Goal: Task Accomplishment & Management: Manage account settings

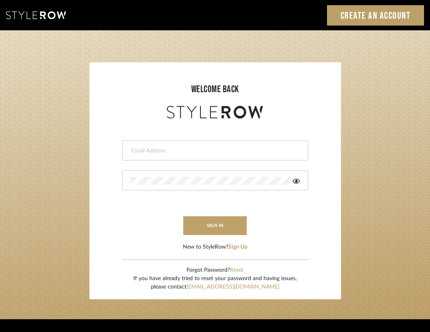
click at [219, 150] on input "email" at bounding box center [213, 151] width 167 height 8
type input "ashley@winnieandcointeriors.com"
click at [188, 175] on div at bounding box center [215, 180] width 186 height 20
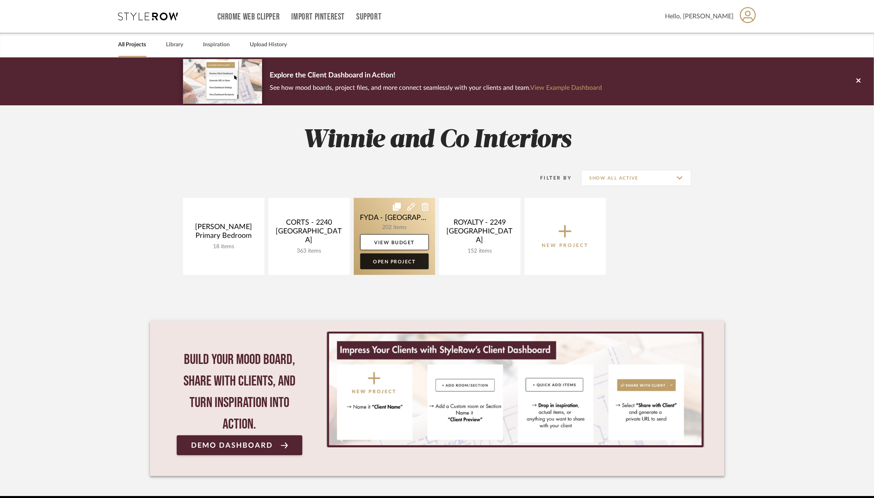
click at [389, 262] on link "Open Project" at bounding box center [394, 261] width 69 height 16
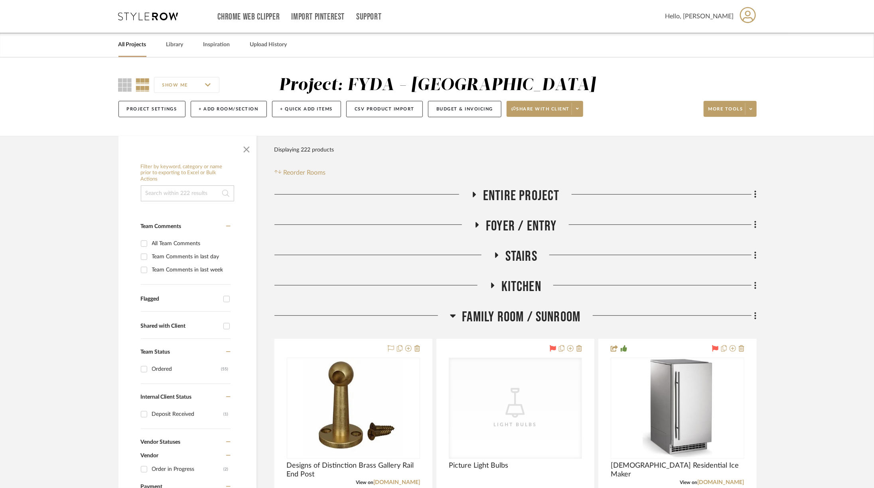
click at [510, 321] on span "Family Room / Sunroom" at bounding box center [521, 317] width 118 height 17
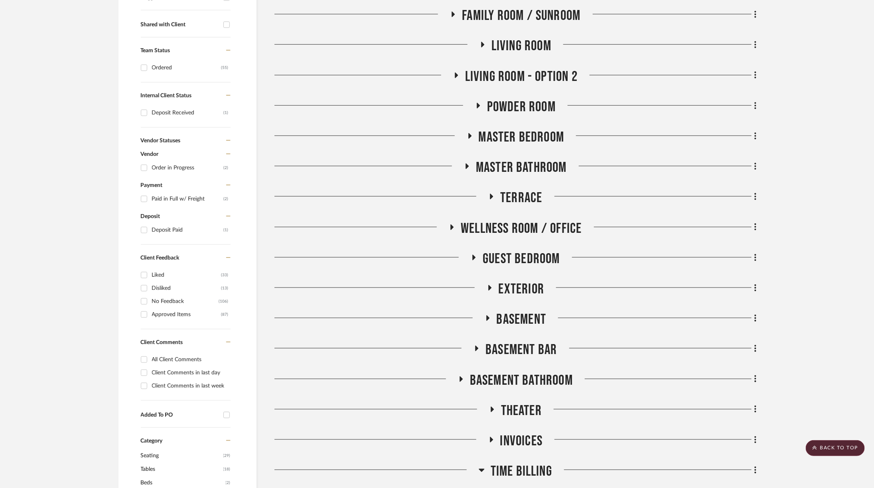
scroll to position [302, 0]
click at [513, 394] on div "Entire Project Foyer / Entry Stairs Kitchen Family Room / Sunroom Living Room L…" at bounding box center [515, 386] width 482 height 1000
click at [513, 402] on span "Theater" at bounding box center [521, 410] width 41 height 17
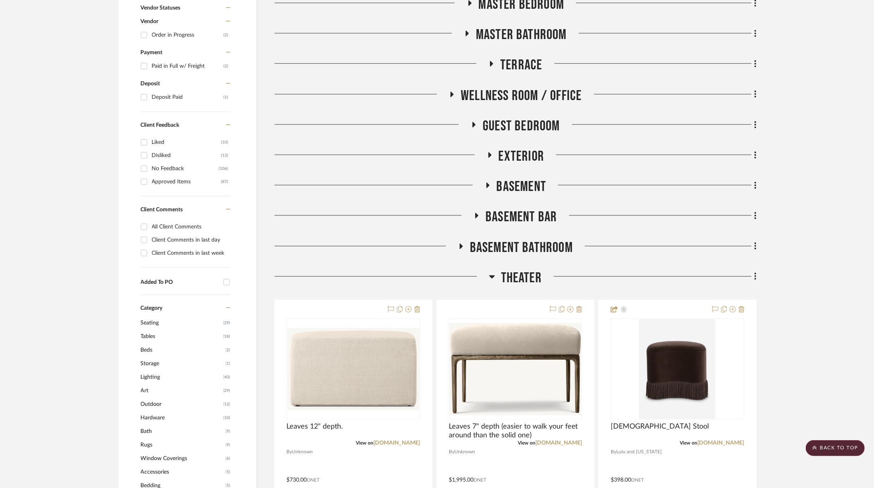
scroll to position [464, 0]
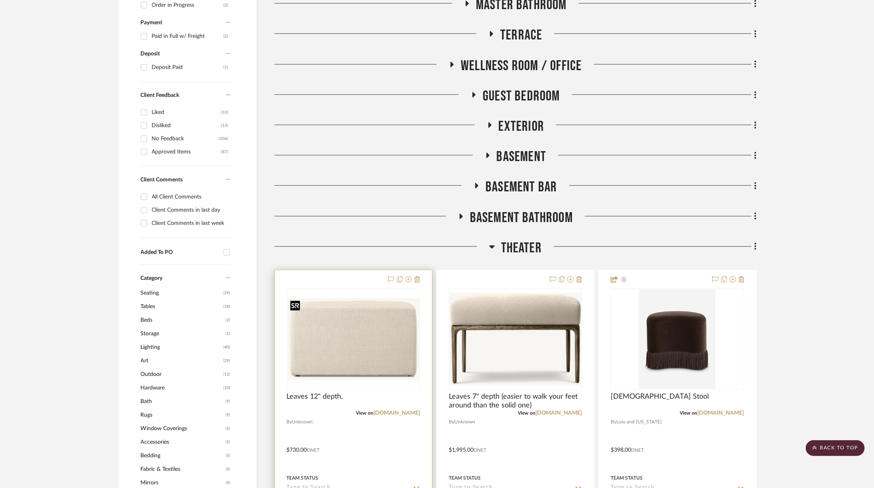
click at [0, 0] on img at bounding box center [0, 0] width 0 height 0
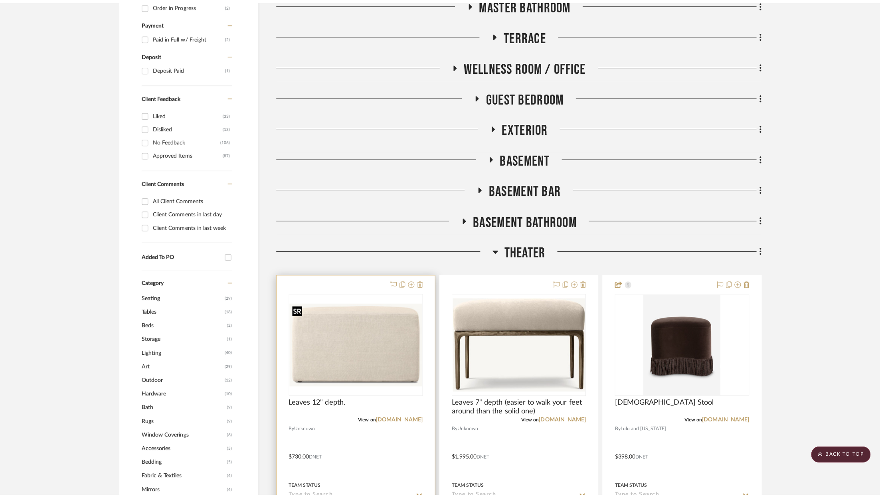
scroll to position [0, 0]
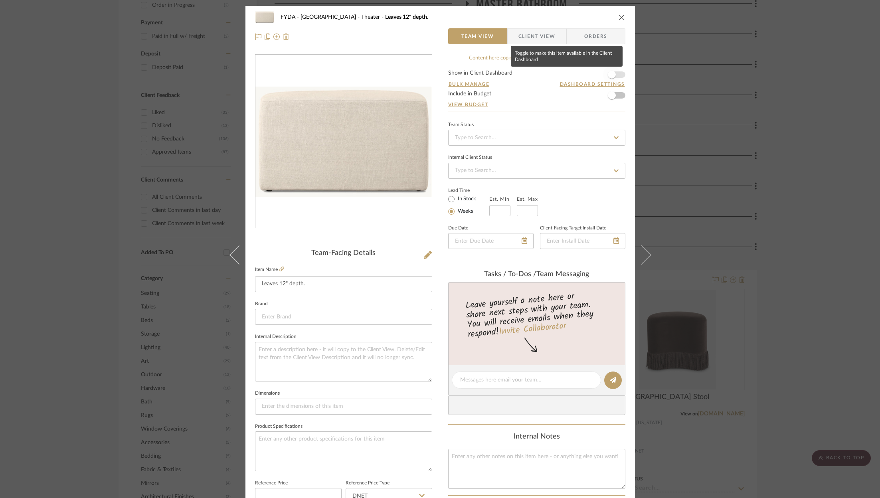
click at [611, 71] on span "button" at bounding box center [612, 75] width 18 height 18
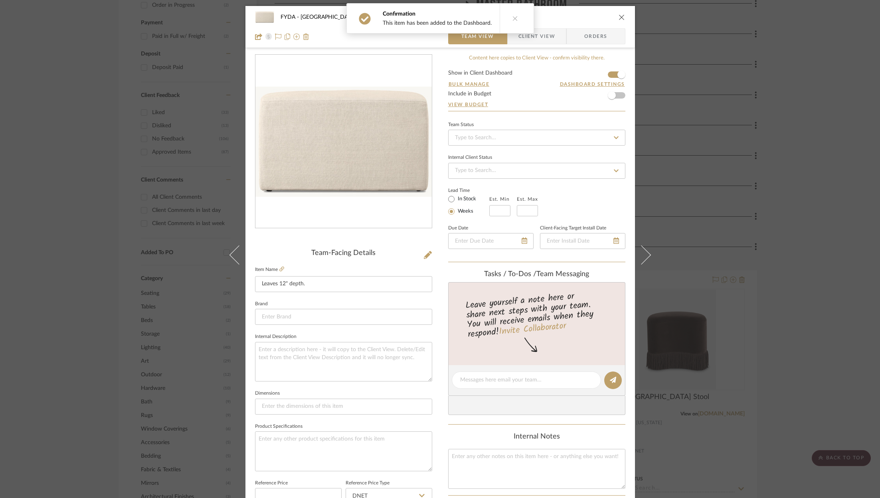
scroll to position [242, 0]
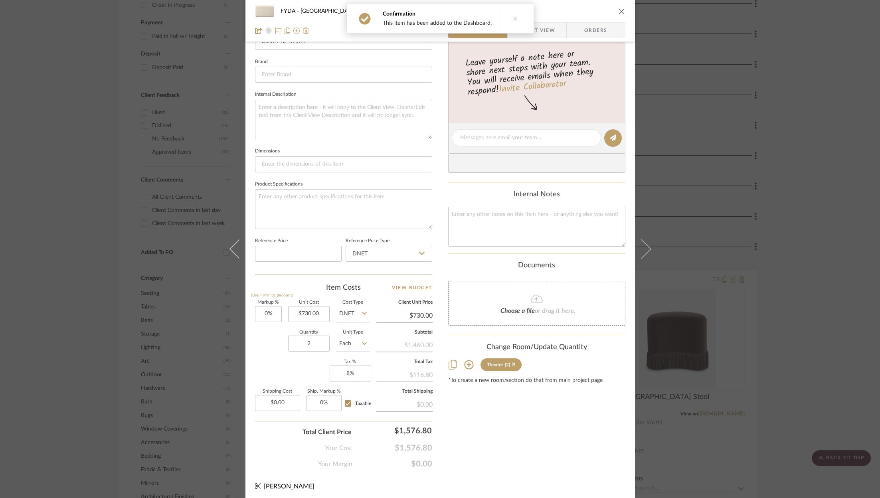
click at [617, 7] on div "FYDA - 655 City Park Theater Leaves 12" depth." at bounding box center [440, 11] width 370 height 16
click at [614, 9] on div "FYDA - 655 City Park Theater Leaves 12" depth." at bounding box center [440, 11] width 370 height 16
click at [621, 7] on div "FYDA - 655 City Park Theater Leaves 12" depth." at bounding box center [440, 11] width 370 height 16
click at [620, 9] on icon "close" at bounding box center [621, 11] width 6 height 6
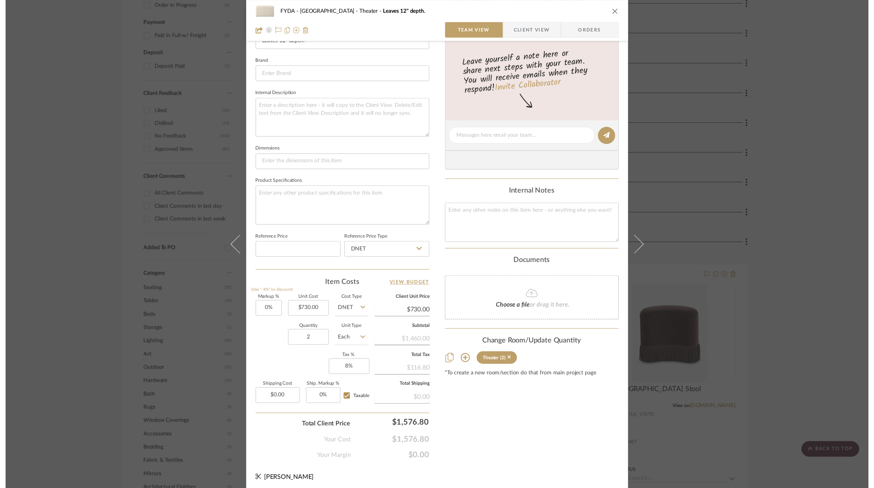
scroll to position [464, 0]
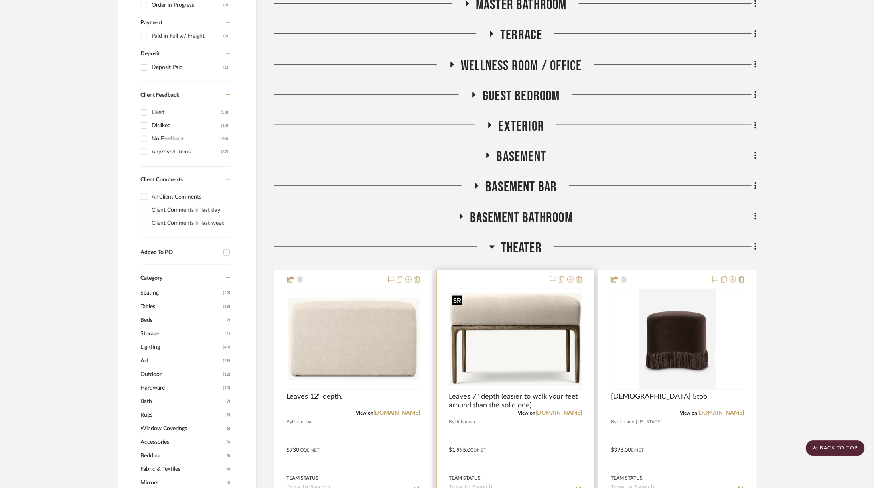
click at [509, 369] on img "0" at bounding box center [516, 339] width 132 height 93
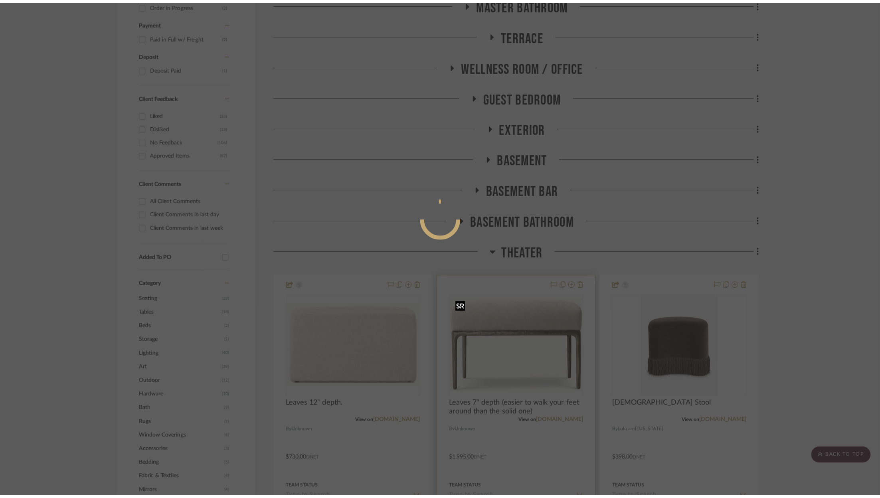
scroll to position [0, 0]
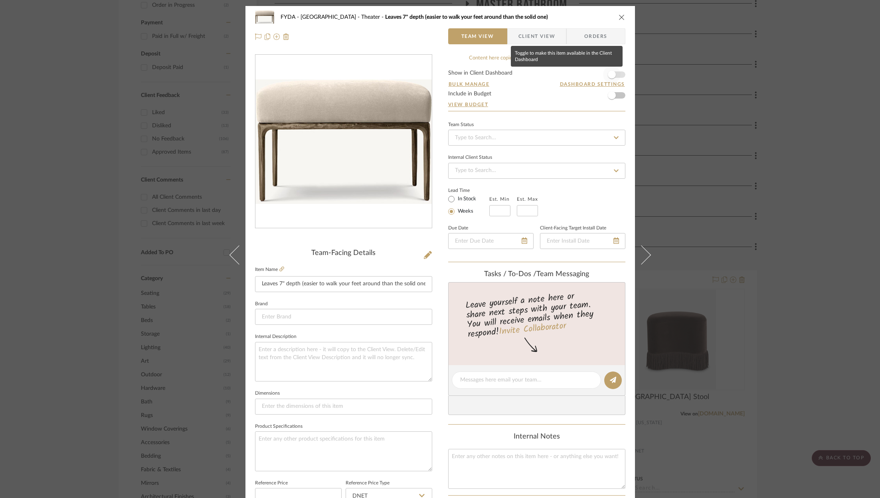
click at [615, 74] on span "button" at bounding box center [612, 75] width 18 height 18
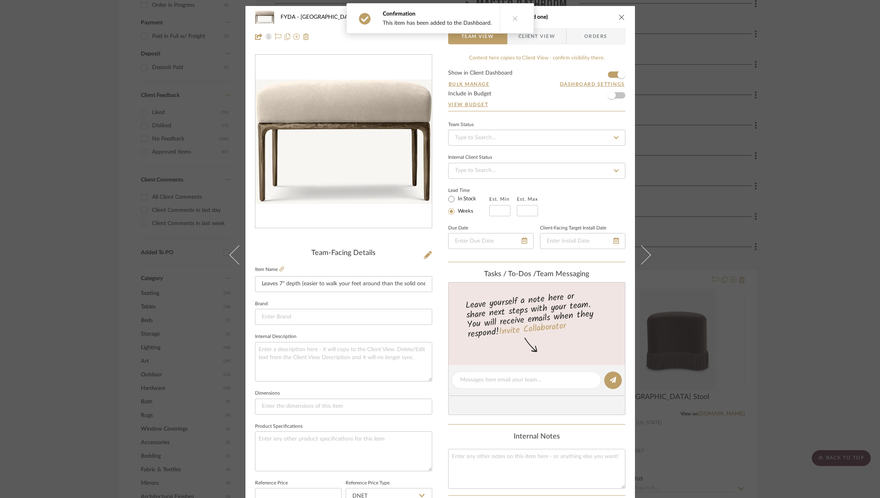
click at [619, 17] on icon "close" at bounding box center [621, 17] width 6 height 6
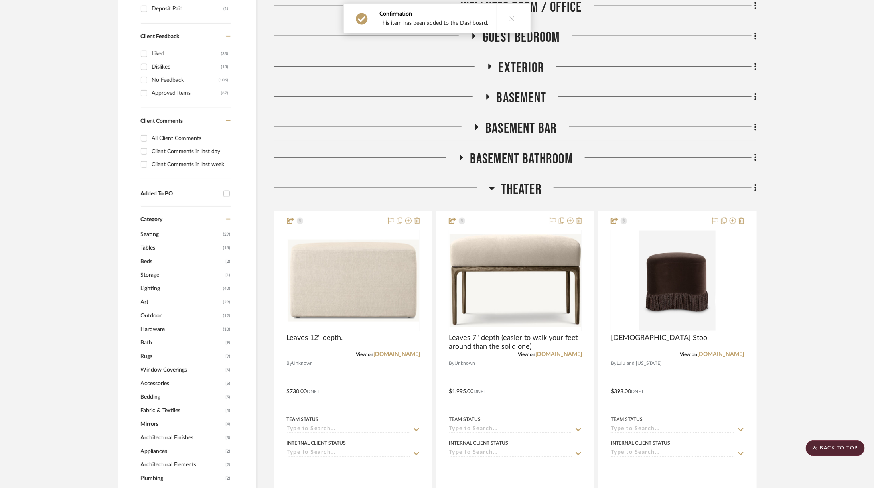
scroll to position [523, 0]
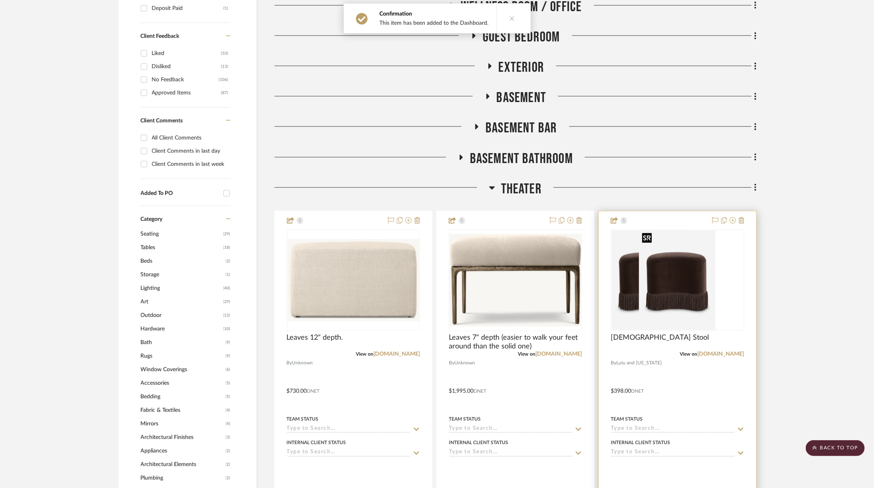
click at [652, 296] on div at bounding box center [677, 280] width 133 height 101
click at [652, 355] on link "luluandgeorgia.com" at bounding box center [721, 355] width 47 height 6
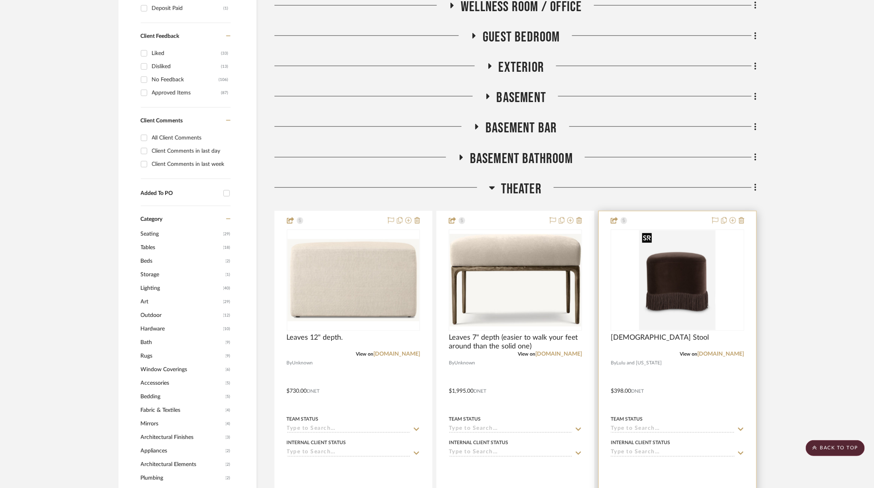
click at [652, 301] on img "0" at bounding box center [677, 281] width 77 height 100
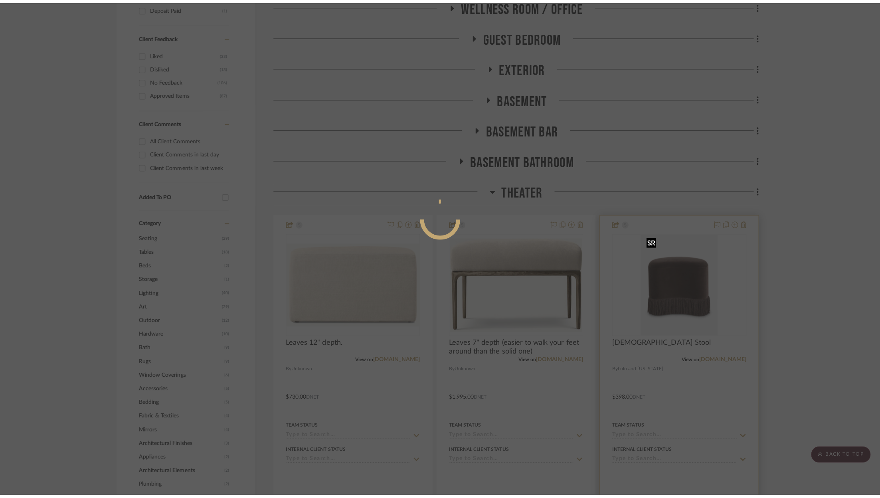
scroll to position [0, 0]
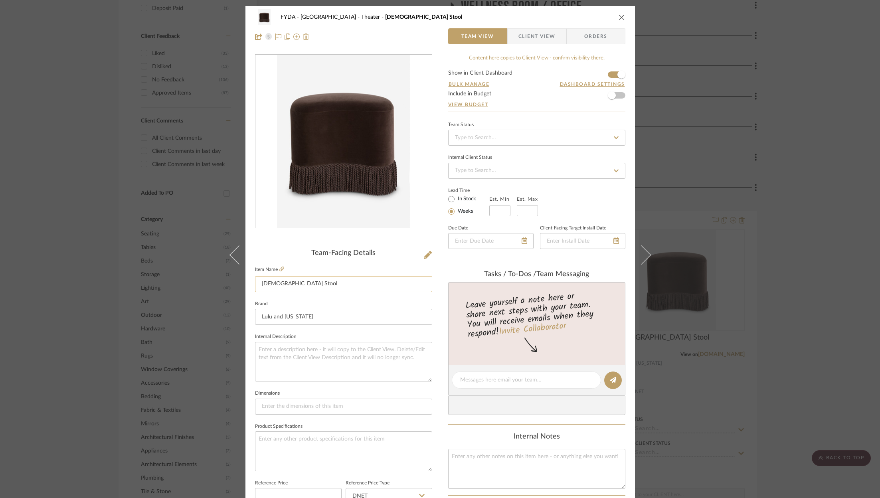
click at [348, 283] on input "Brahm Stool" at bounding box center [343, 284] width 177 height 16
type input "Brahm Stool (11.75" of depth left)"
click at [620, 14] on button "close" at bounding box center [621, 17] width 7 height 7
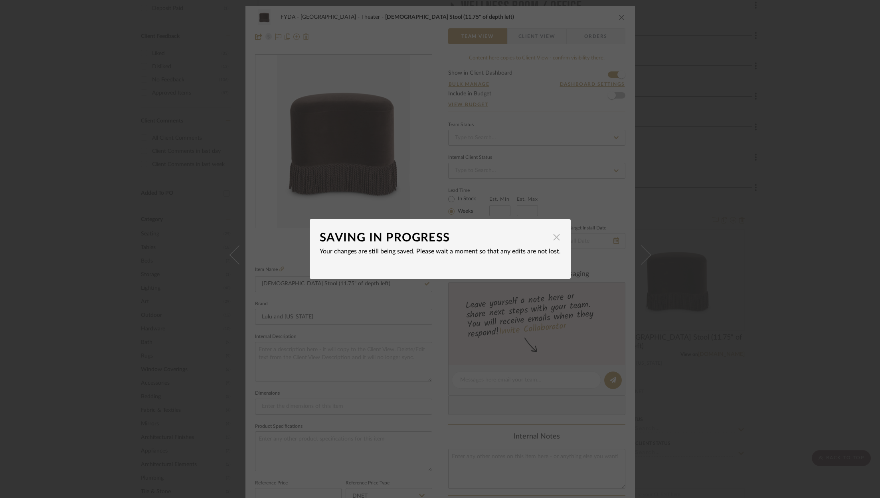
click at [554, 238] on span "button" at bounding box center [556, 237] width 16 height 16
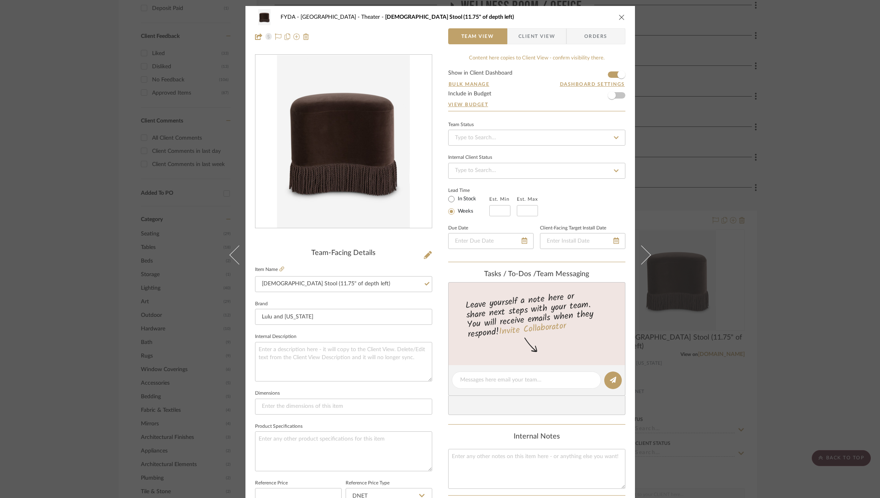
click at [618, 16] on icon "close" at bounding box center [621, 17] width 6 height 6
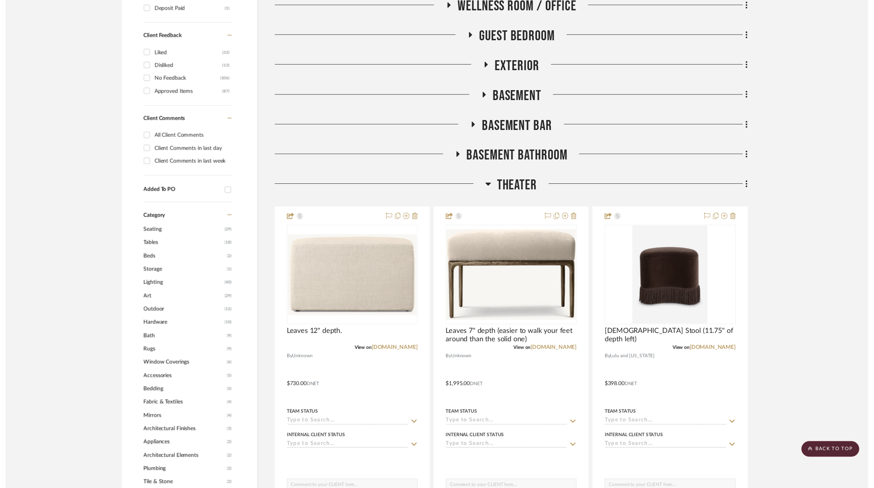
scroll to position [523, 0]
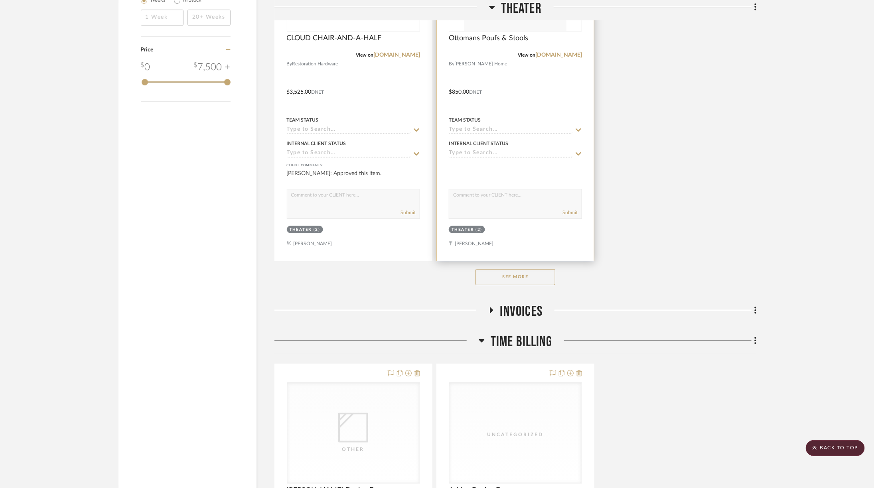
scroll to position [1593, 0]
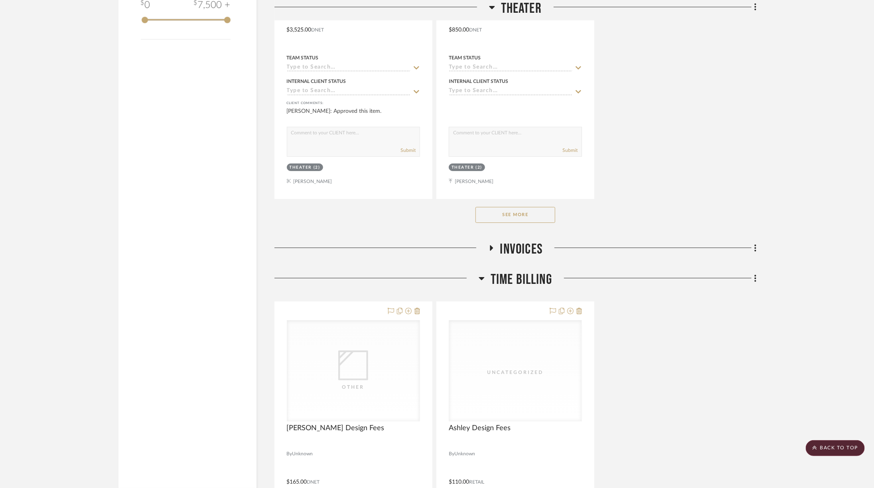
click at [541, 208] on button "See More" at bounding box center [515, 215] width 80 height 16
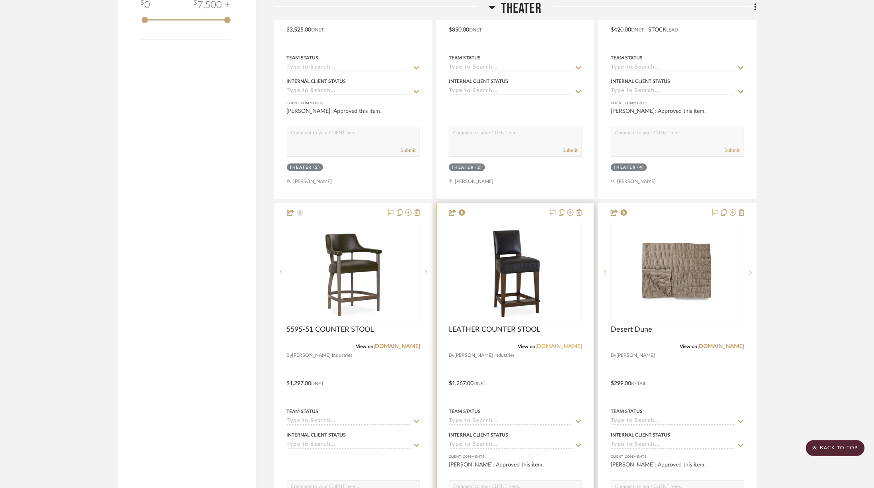
click at [566, 344] on link "leeindustries.com" at bounding box center [558, 347] width 47 height 6
